Goal: Transaction & Acquisition: Purchase product/service

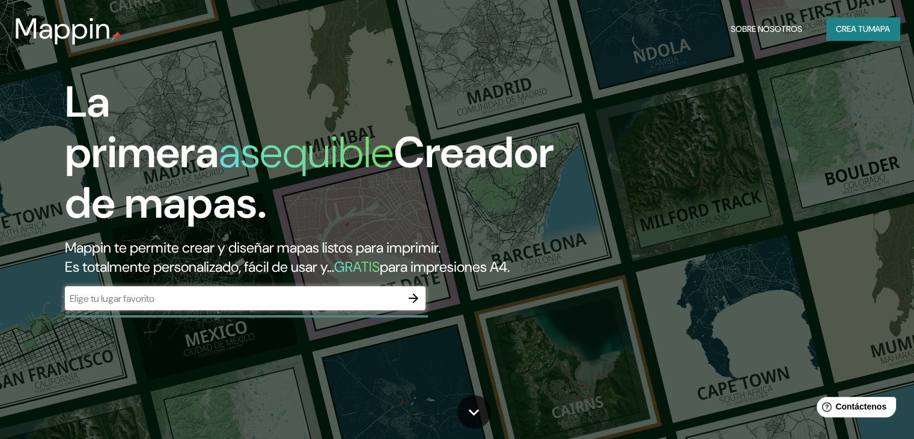
click at [163, 310] on div "​" at bounding box center [245, 298] width 361 height 24
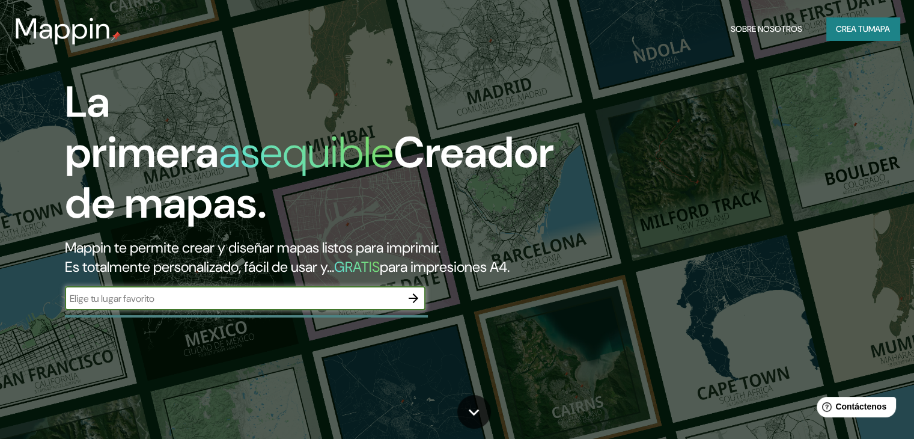
click at [120, 322] on div "La primera asequible Creador de mapas. Mappin te permite crear y diseñar mapas …" at bounding box center [293, 199] width 549 height 245
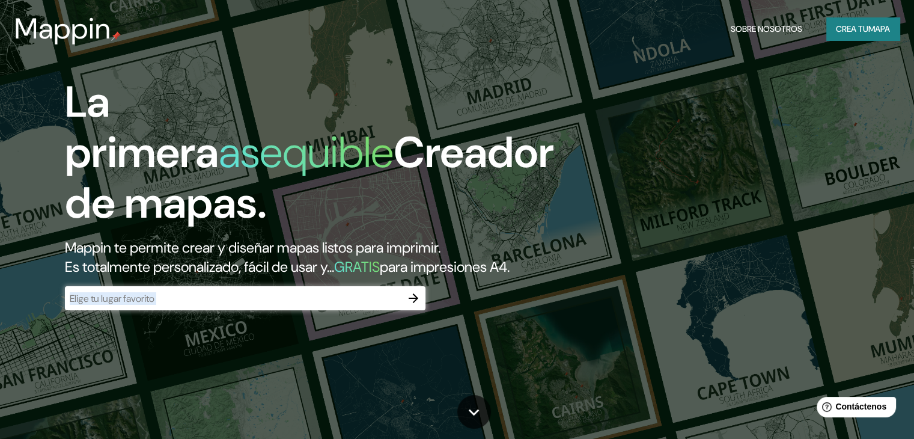
click at [121, 310] on div "​" at bounding box center [245, 298] width 361 height 24
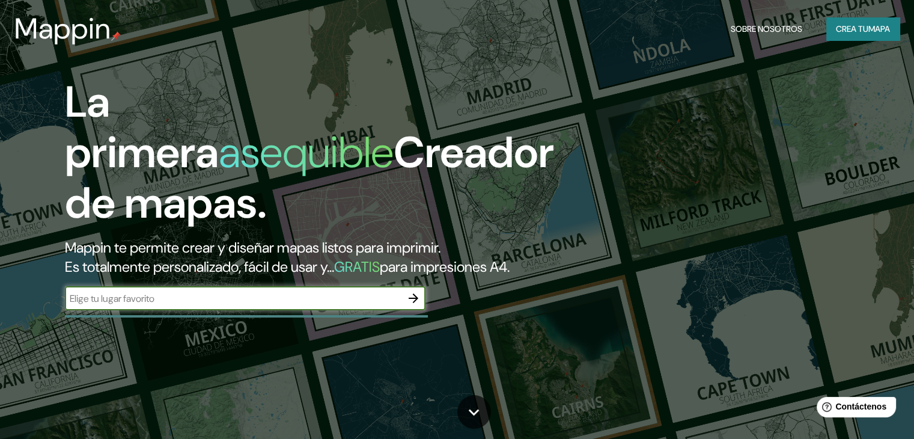
paste input "76000, [STREET_ADDRESS][DATE]"
type input "76000, [STREET_ADDRESS][DATE]"
click at [413, 305] on icon "button" at bounding box center [413, 298] width 14 height 14
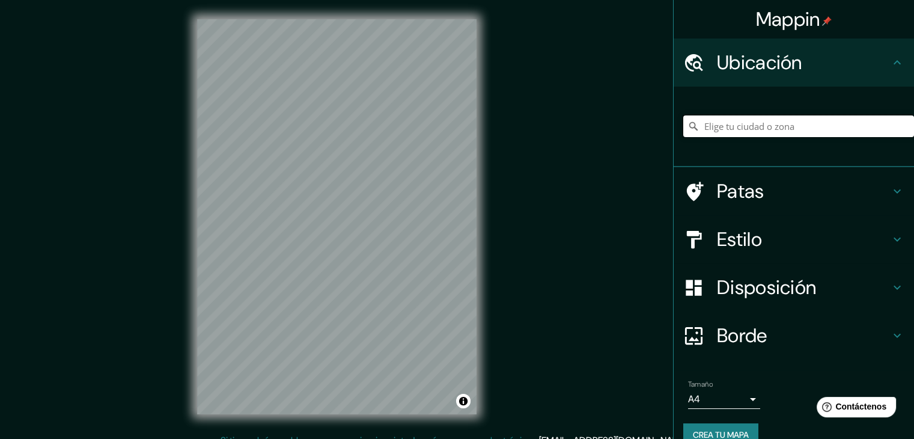
click at [790, 125] on input "Elige tu ciudad o zona" at bounding box center [799, 126] width 231 height 22
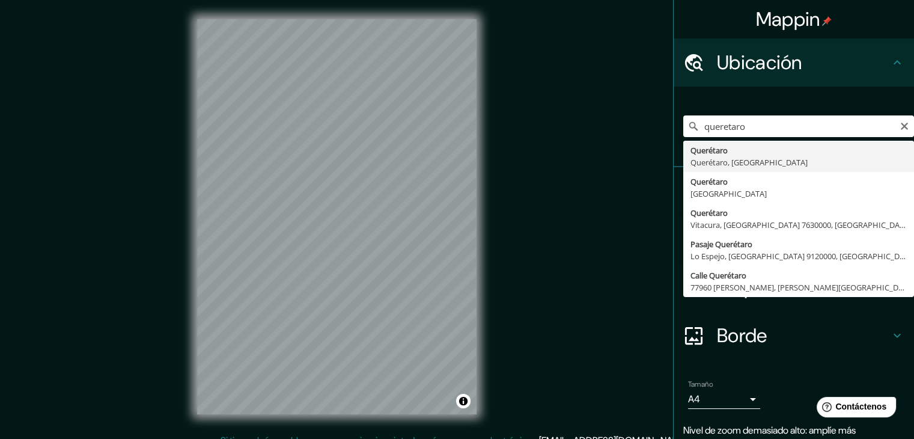
type input "Querétaro, [GEOGRAPHIC_DATA], [GEOGRAPHIC_DATA]"
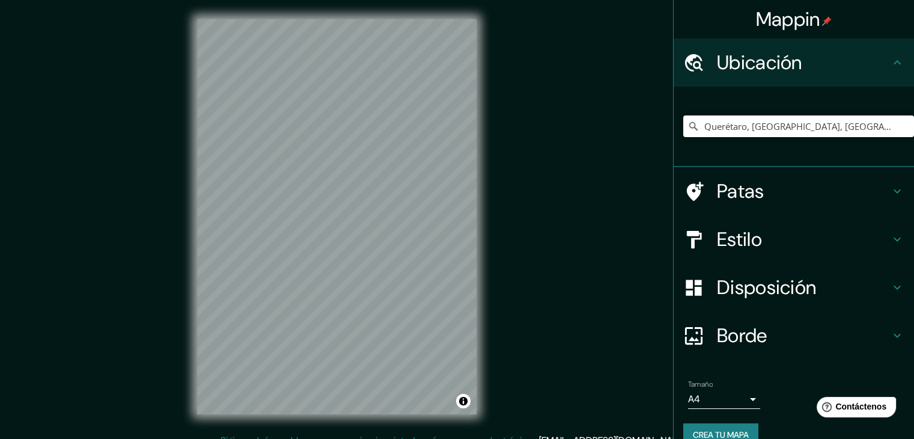
click at [827, 234] on h4 "Estilo" at bounding box center [803, 239] width 173 height 24
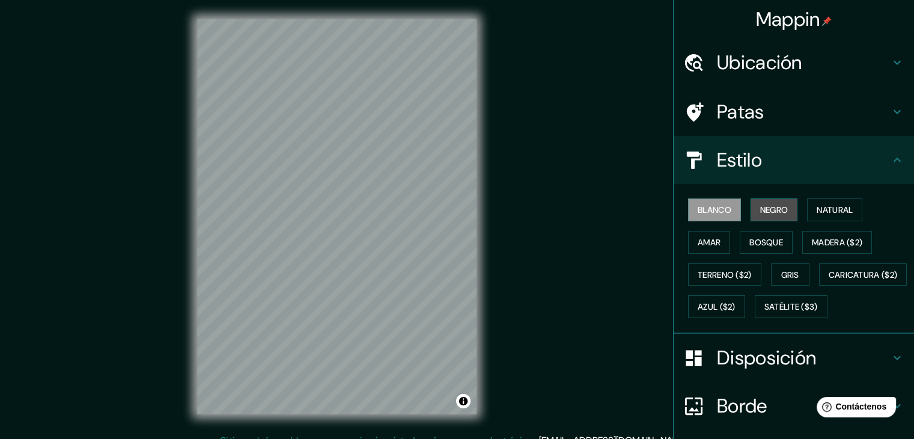
click at [779, 205] on font "Negro" at bounding box center [775, 209] width 28 height 11
click at [688, 215] on button "Blanco" at bounding box center [714, 209] width 53 height 23
click at [818, 218] on button "Natural" at bounding box center [834, 209] width 55 height 23
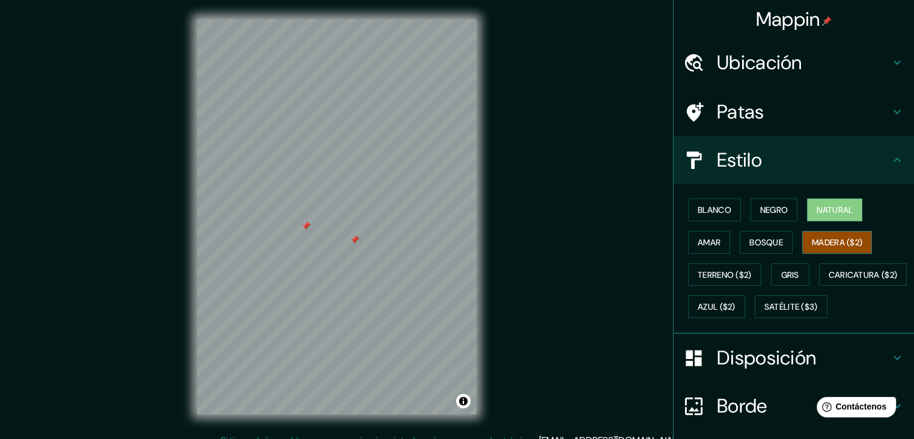
click at [840, 235] on font "Madera ($2)" at bounding box center [837, 242] width 51 height 16
click at [784, 269] on font "Gris" at bounding box center [791, 274] width 18 height 11
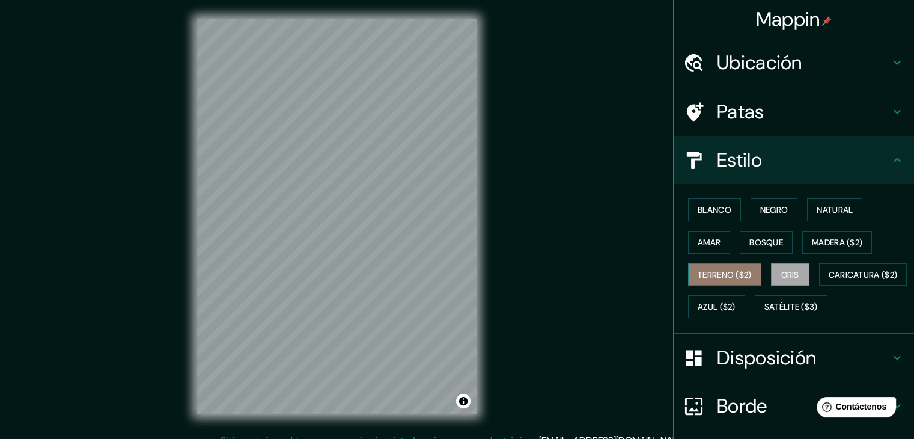
click at [729, 270] on font "Terreno ($2)" at bounding box center [725, 274] width 54 height 11
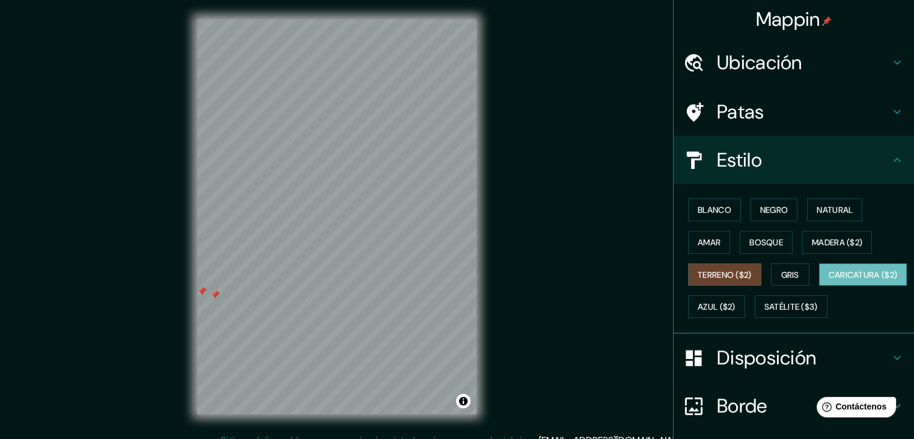
click at [829, 283] on font "Caricatura ($2)" at bounding box center [863, 275] width 69 height 16
click at [736, 308] on font "Azul ($2)" at bounding box center [717, 307] width 38 height 11
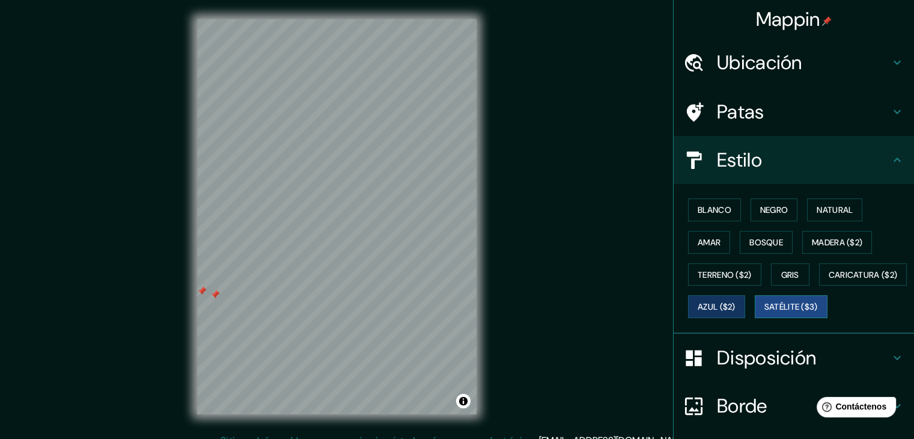
click at [765, 313] on font "Satélite ($3)" at bounding box center [792, 307] width 54 height 11
